Goal: Transaction & Acquisition: Purchase product/service

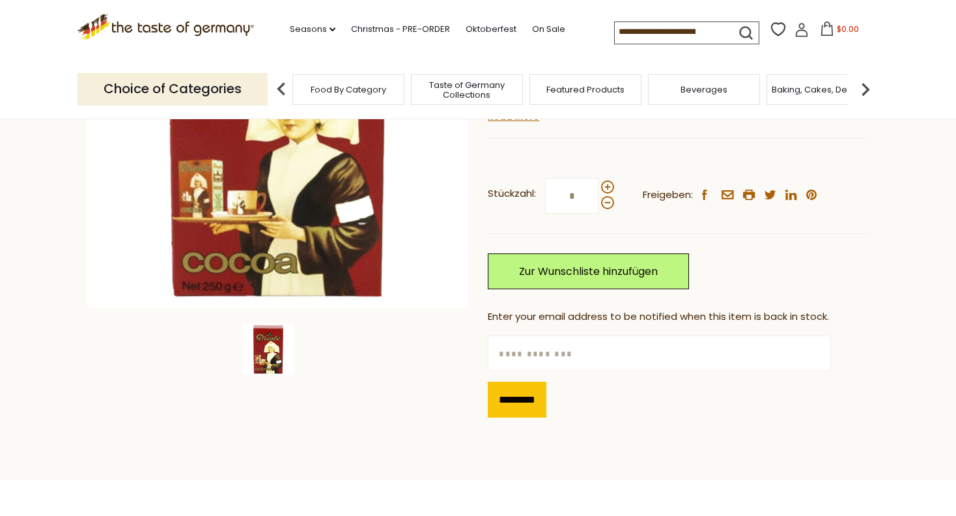
scroll to position [260, 0]
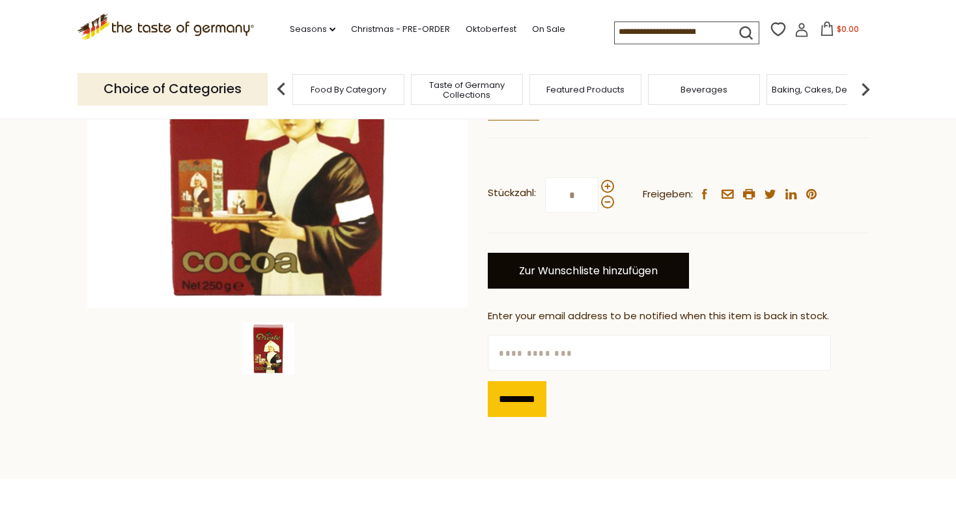
click at [609, 260] on link "Zur Wunschliste hinzufügen" at bounding box center [588, 271] width 201 height 36
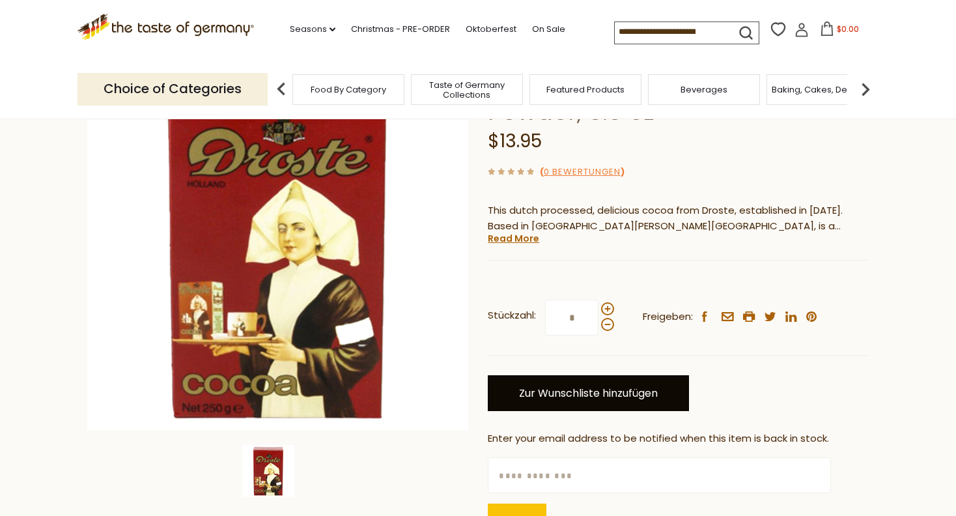
scroll to position [130, 0]
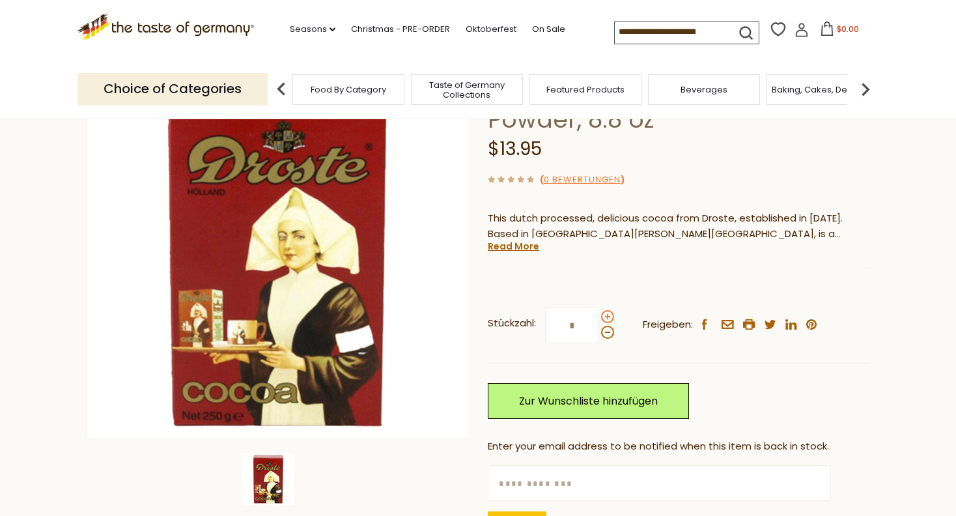
click at [606, 312] on span at bounding box center [607, 316] width 13 height 13
click at [598, 312] on input "*" at bounding box center [571, 325] width 53 height 36
click at [609, 329] on span at bounding box center [607, 331] width 13 height 13
click at [598, 329] on input "*" at bounding box center [571, 325] width 53 height 36
click at [608, 334] on span at bounding box center [607, 331] width 13 height 13
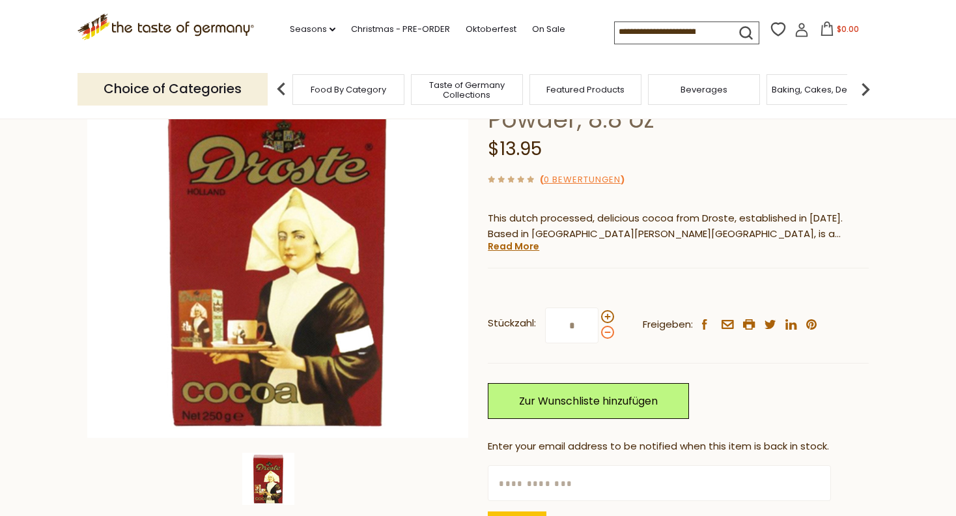
click at [598, 334] on input "*" at bounding box center [571, 325] width 53 height 36
type input "*"
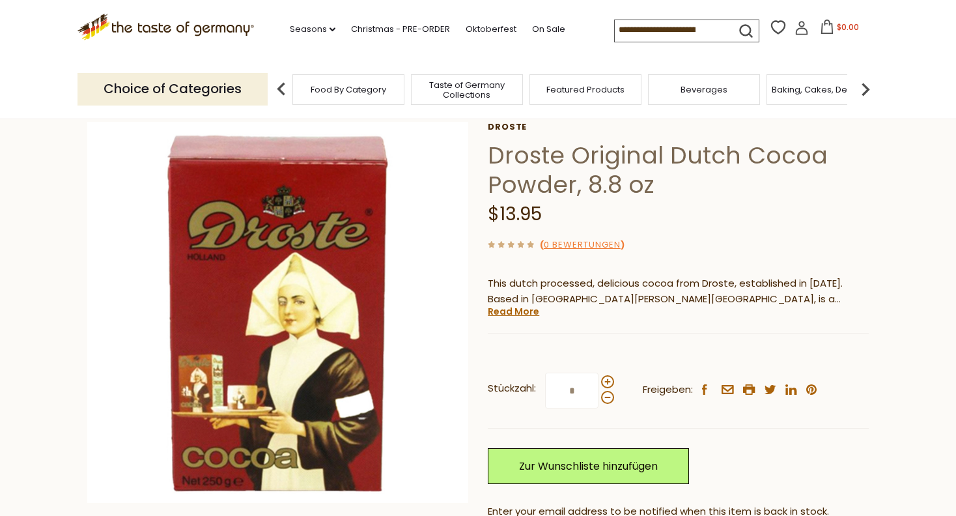
scroll to position [0, 0]
